Goal: Check status: Check status

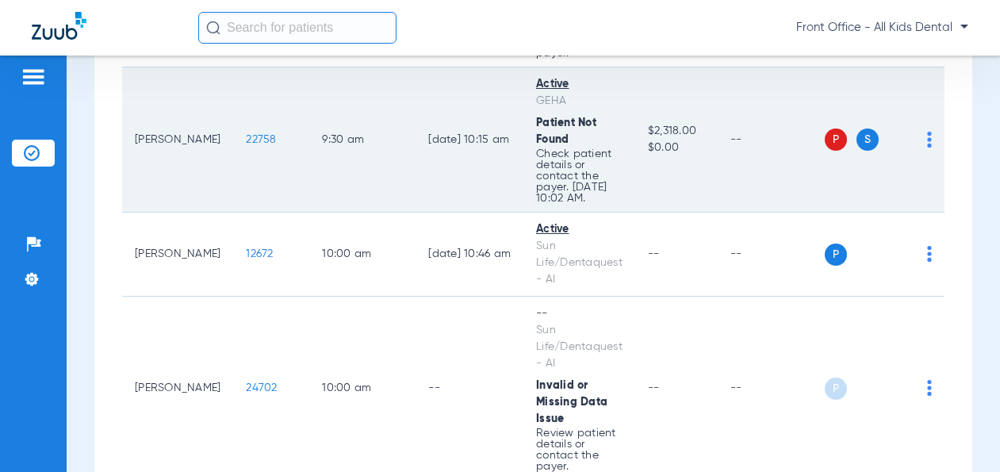
scroll to position [1349, 0]
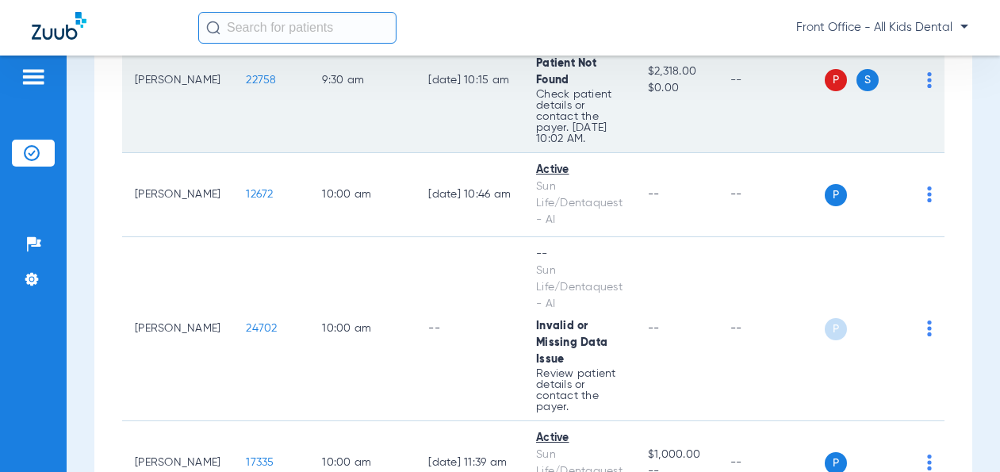
click at [427, 115] on td "[DATE] 10:15 AM" at bounding box center [470, 80] width 108 height 145
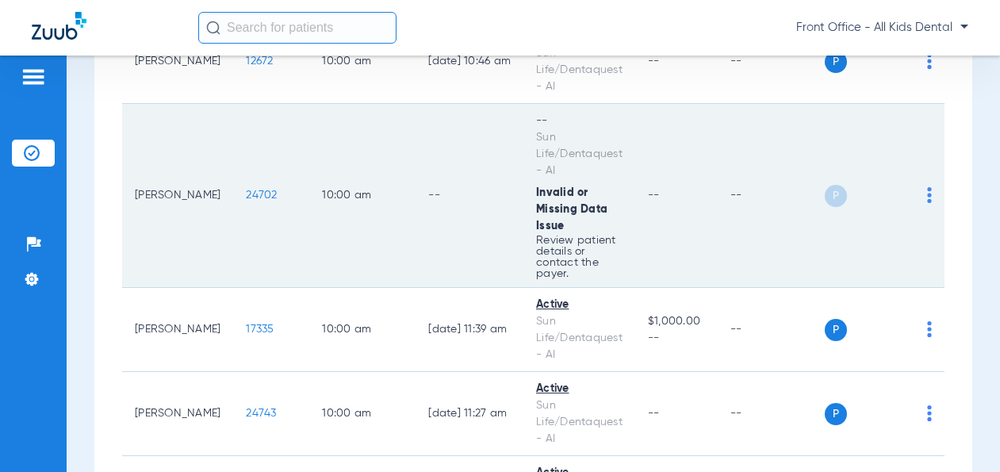
scroll to position [1507, 0]
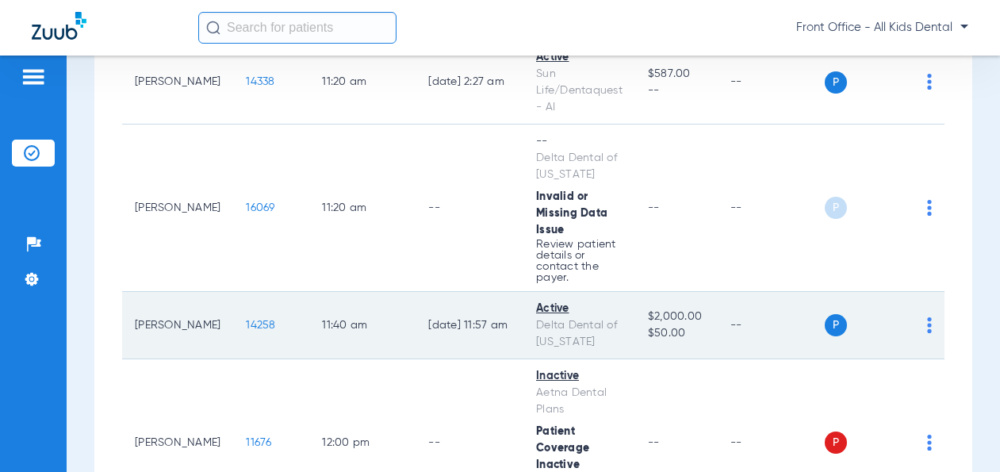
scroll to position [2121, 0]
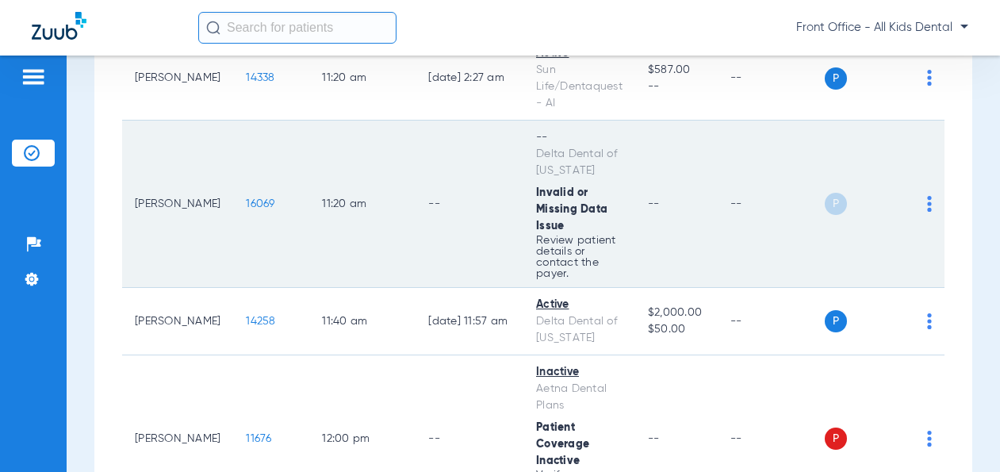
click at [501, 228] on td "--" at bounding box center [470, 204] width 108 height 167
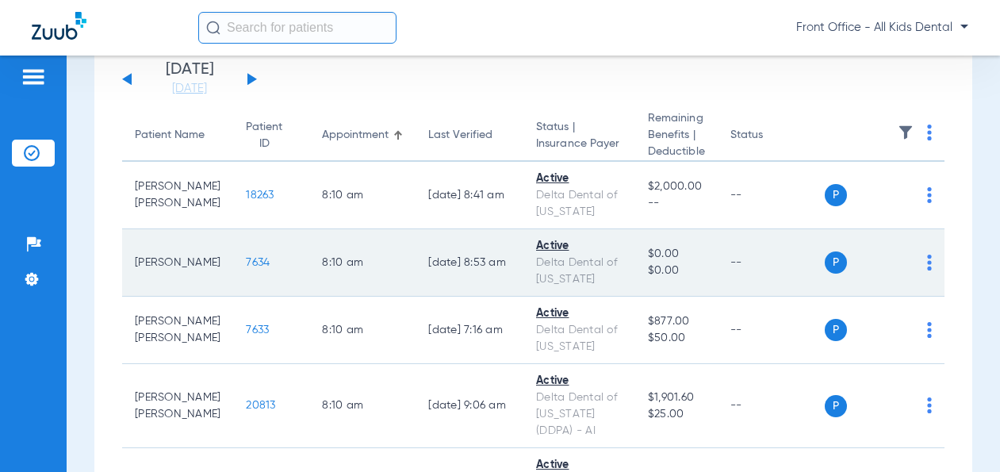
scroll to position [0, 0]
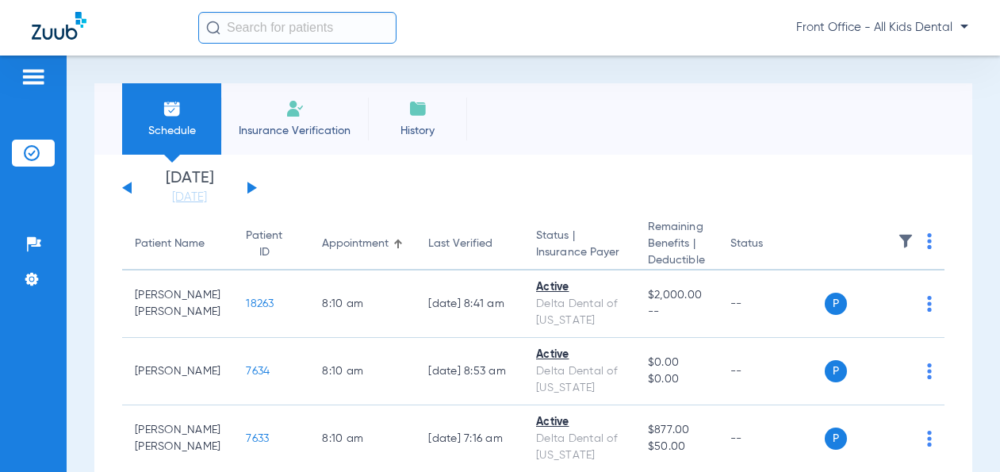
click at [248, 186] on button at bounding box center [253, 188] width 10 height 12
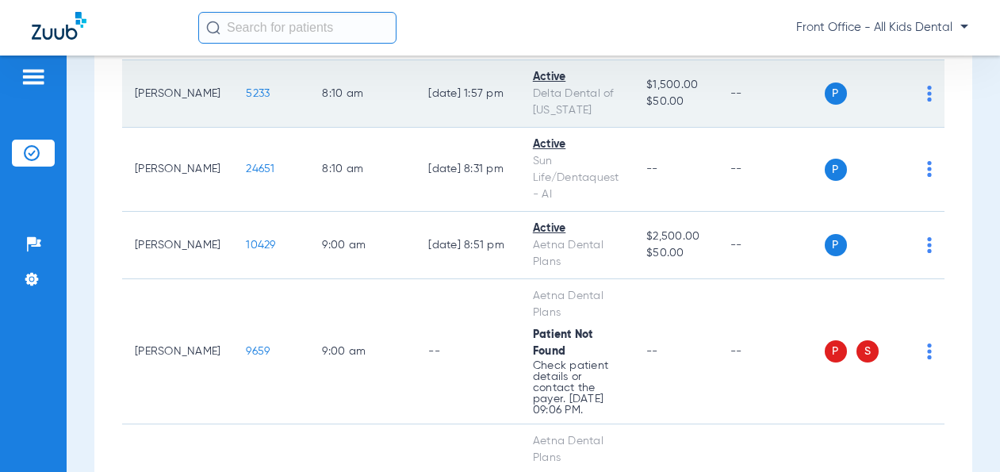
scroll to position [317, 0]
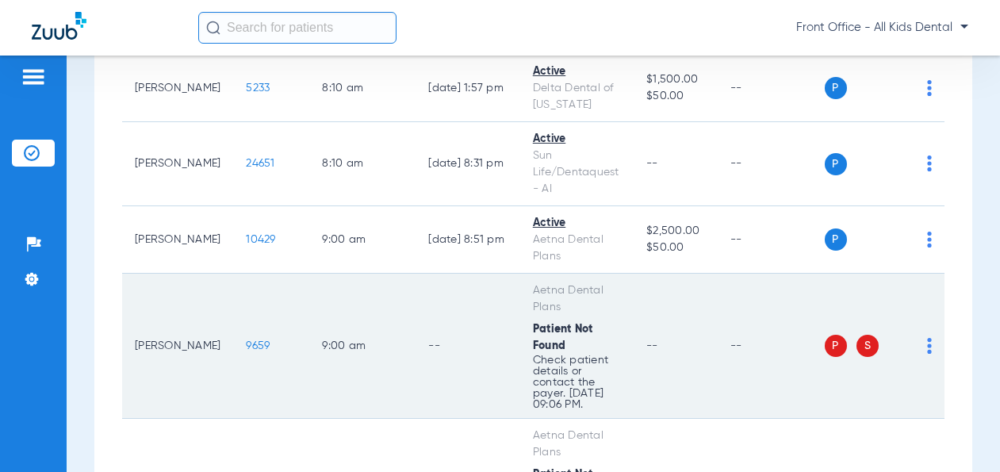
click at [731, 319] on td "--" at bounding box center [771, 346] width 107 height 145
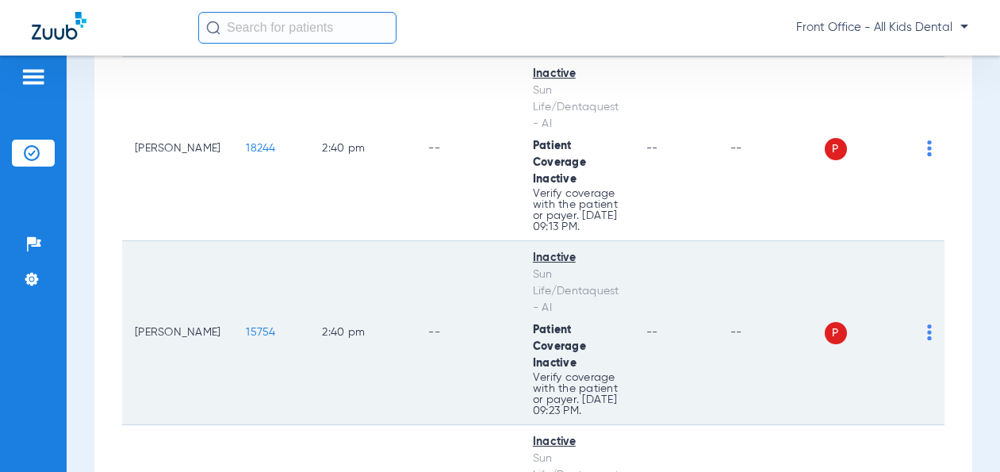
scroll to position [2206, 0]
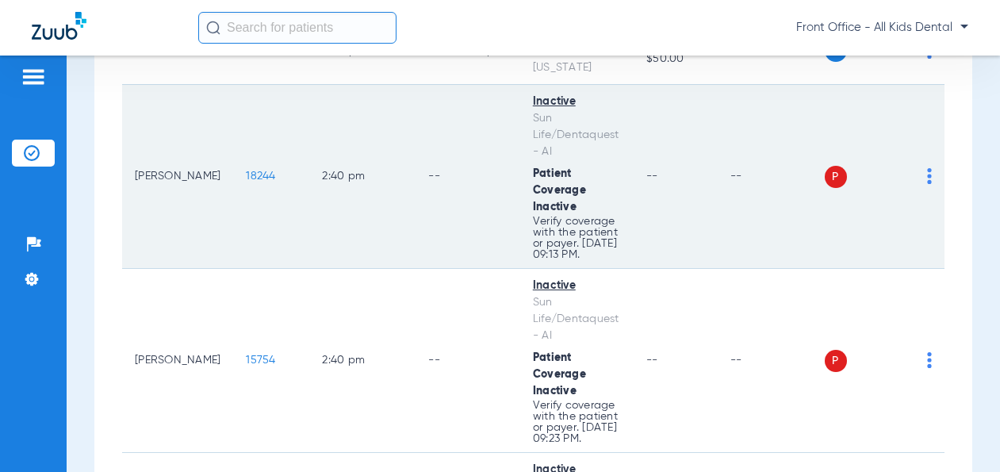
click at [416, 259] on td "--" at bounding box center [468, 177] width 105 height 184
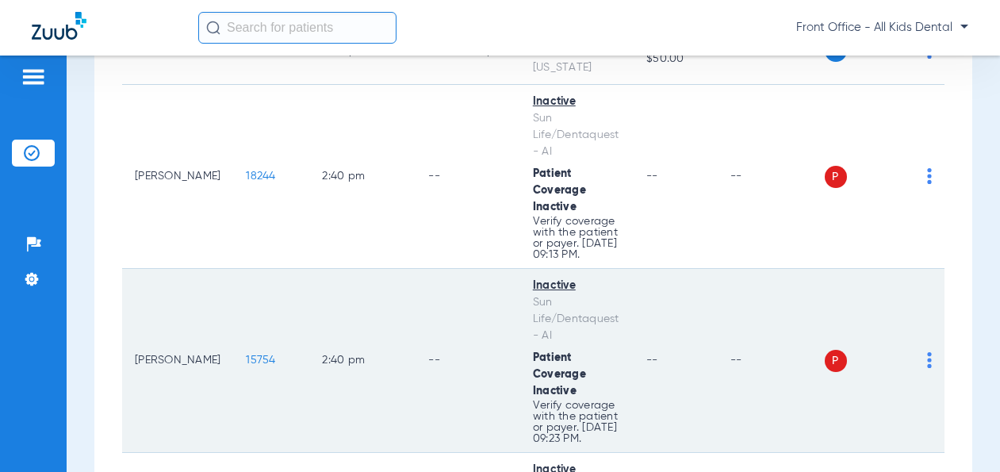
click at [416, 382] on td "--" at bounding box center [468, 361] width 105 height 184
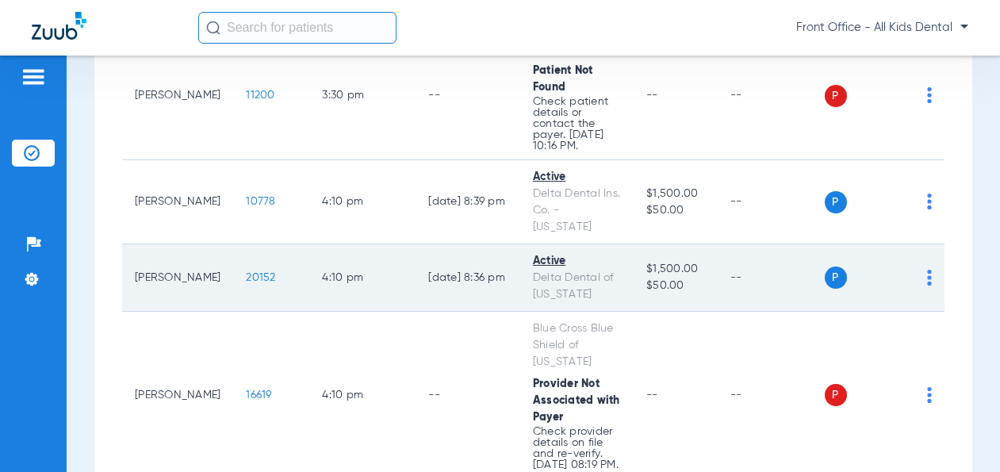
scroll to position [3158, 0]
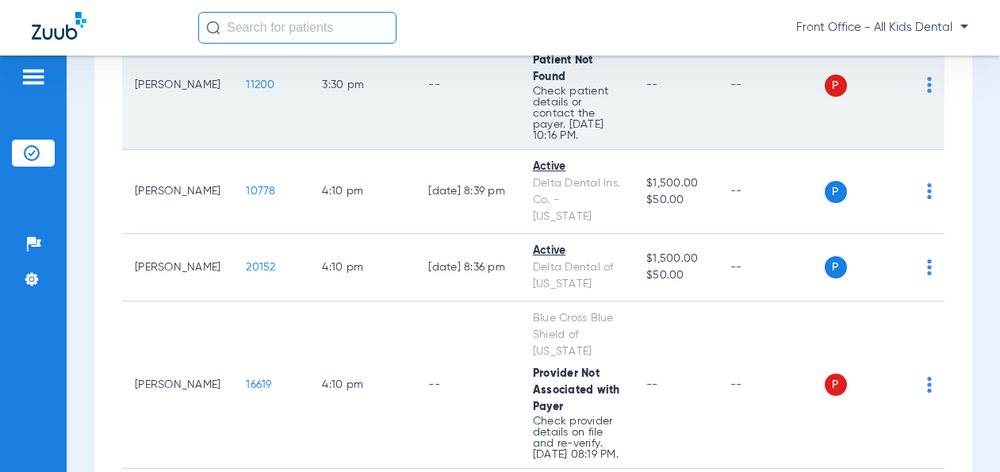
click at [673, 150] on td "--" at bounding box center [675, 85] width 83 height 129
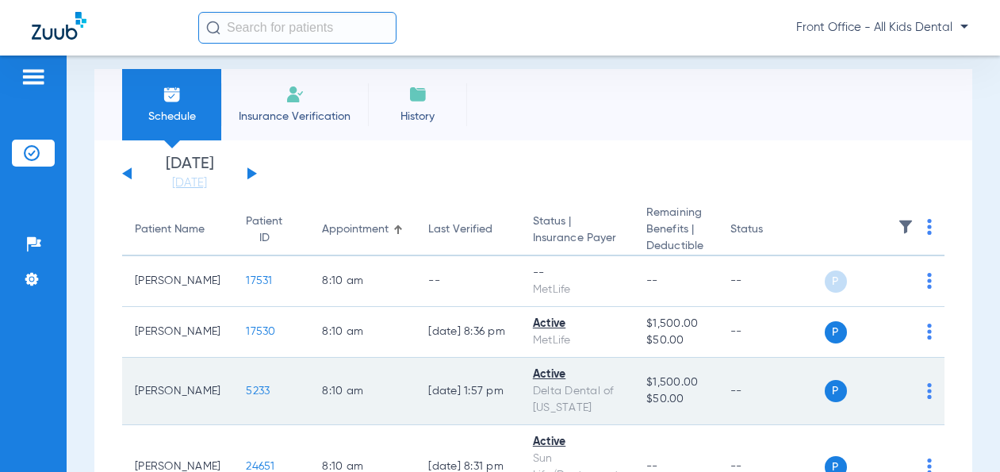
scroll to position [0, 0]
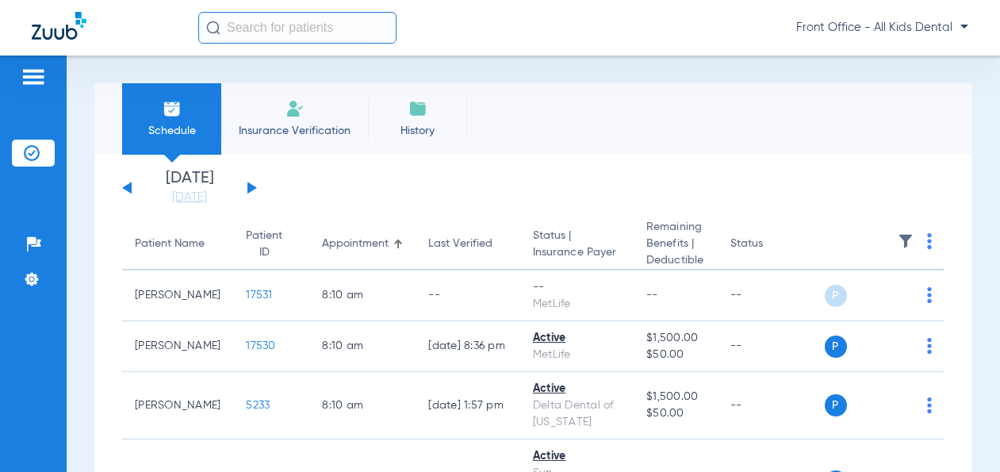
click at [284, 123] on span "Insurance Verification" at bounding box center [294, 131] width 123 height 16
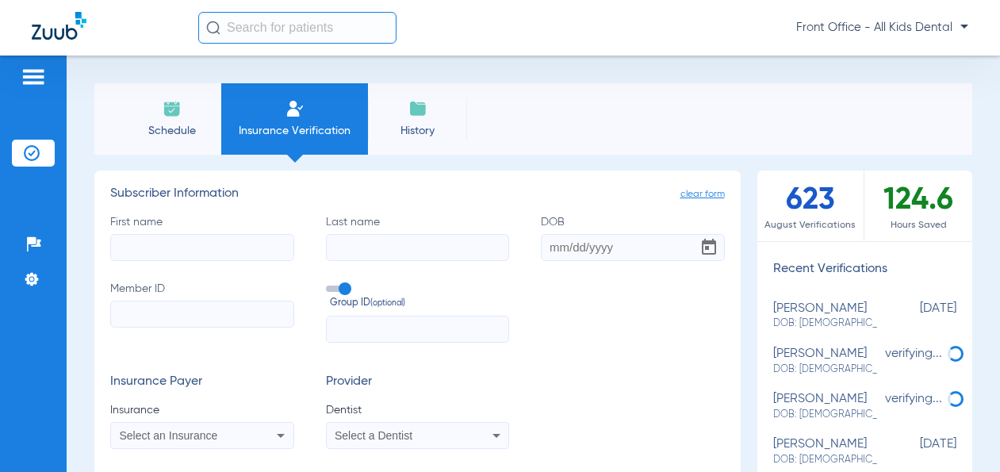
click at [173, 109] on img at bounding box center [172, 108] width 19 height 19
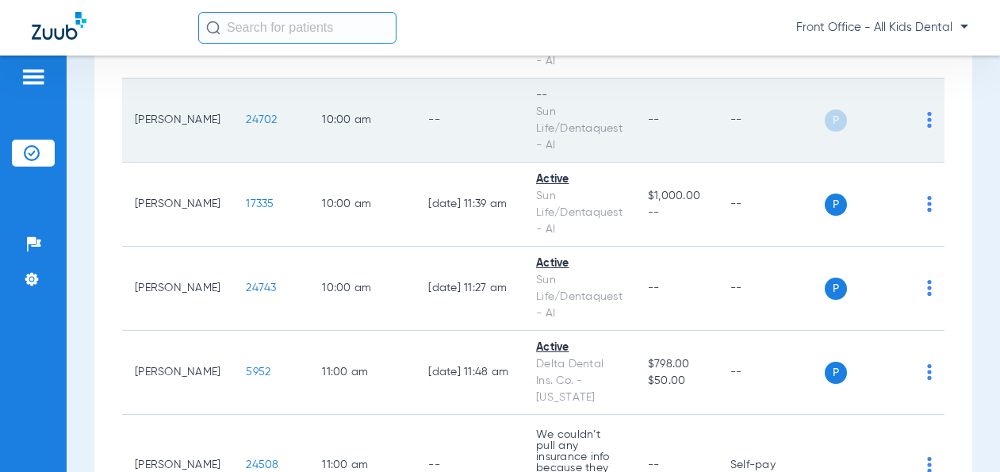
scroll to position [2063, 0]
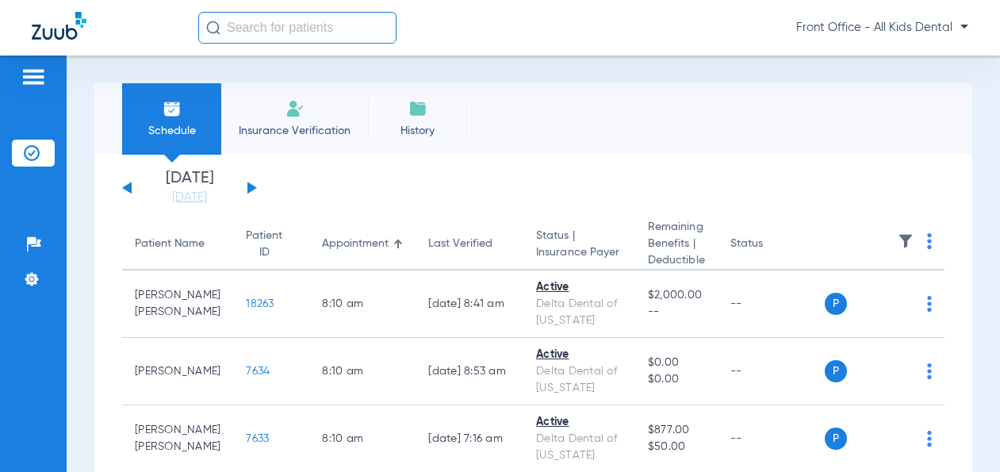
click at [248, 186] on button at bounding box center [253, 188] width 10 height 12
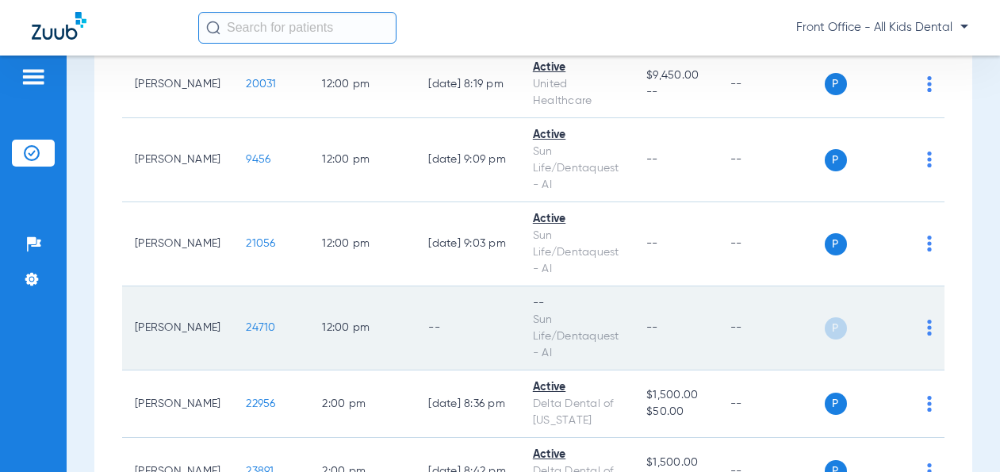
scroll to position [1438, 0]
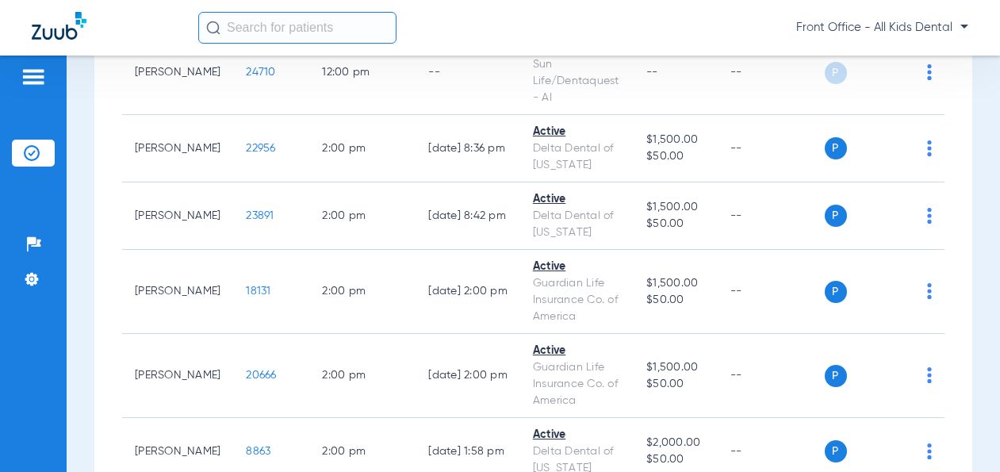
scroll to position [1507, 0]
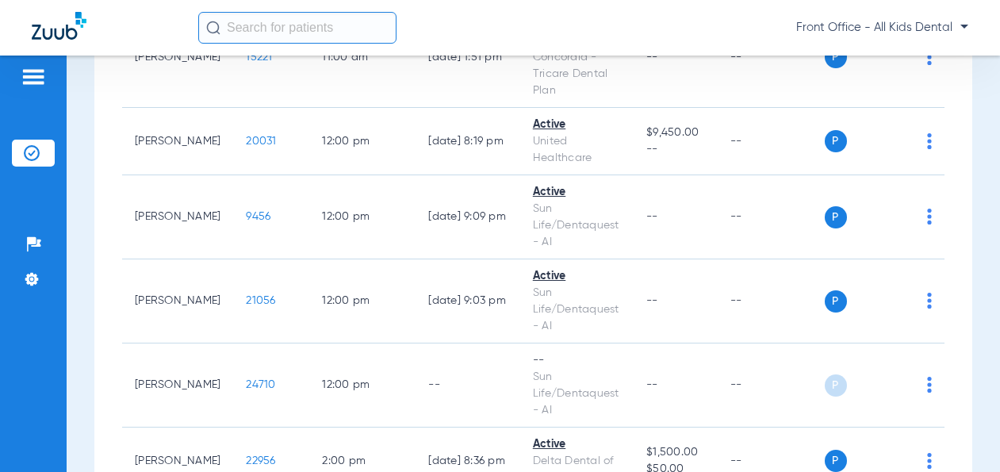
scroll to position [1271, 0]
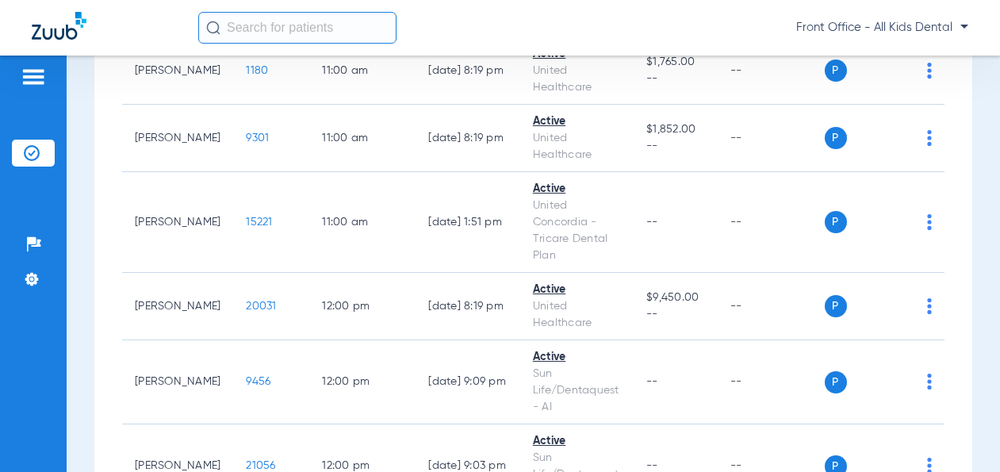
scroll to position [793, 0]
